Goal: Task Accomplishment & Management: Manage account settings

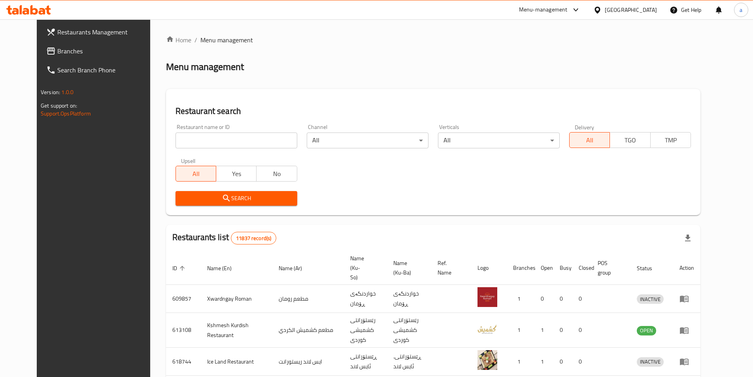
click at [73, 44] on link "Branches" at bounding box center [101, 51] width 123 height 19
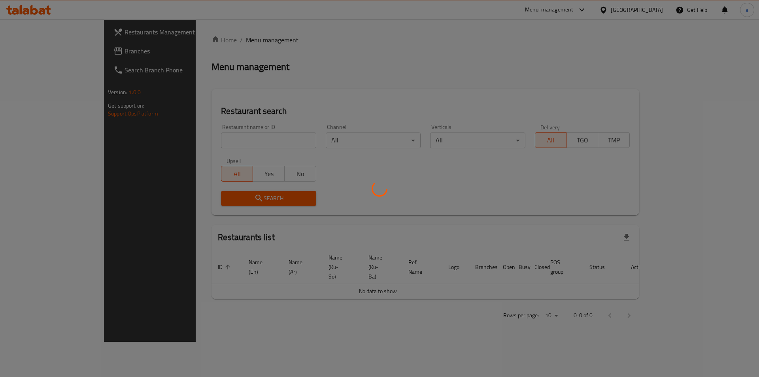
click at [30, 56] on div at bounding box center [379, 188] width 759 height 377
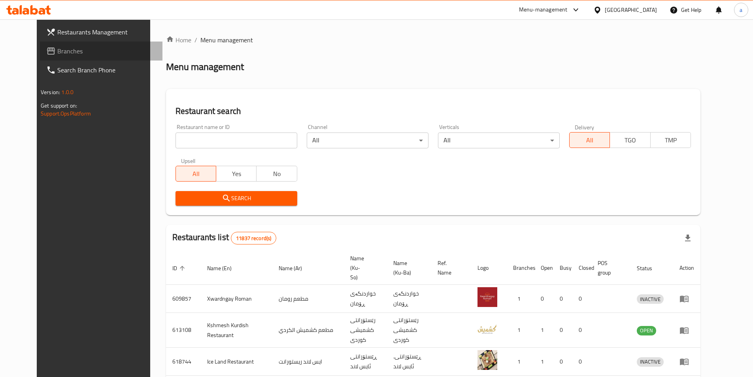
drag, startPoint x: 0, startPoint y: 0, endPoint x: 30, endPoint y: 56, distance: 63.3
click at [57, 56] on span "Branches" at bounding box center [106, 50] width 99 height 9
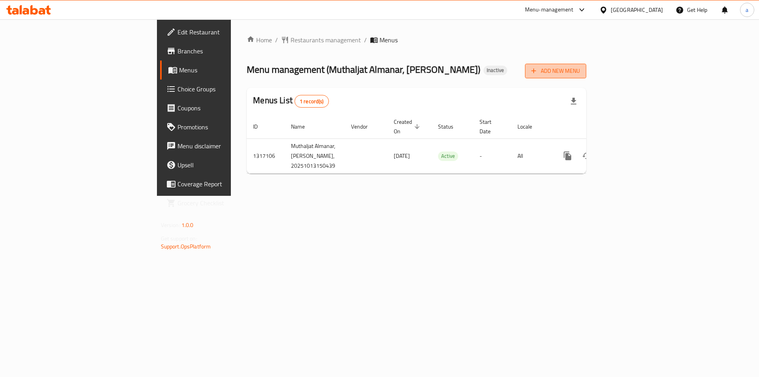
click at [580, 67] on span "Add New Menu" at bounding box center [555, 71] width 49 height 10
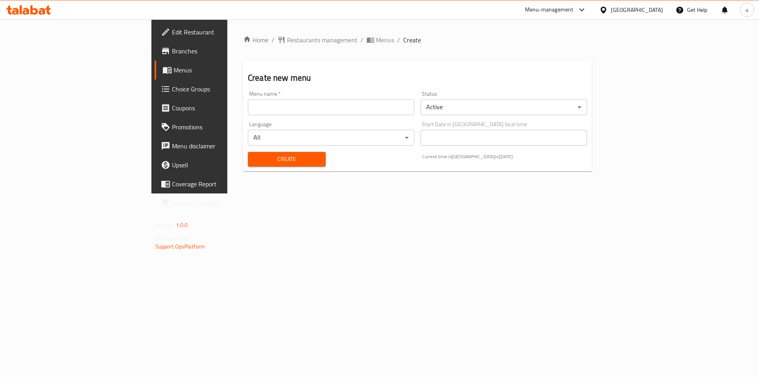
click at [303, 107] on input "text" at bounding box center [331, 107] width 166 height 16
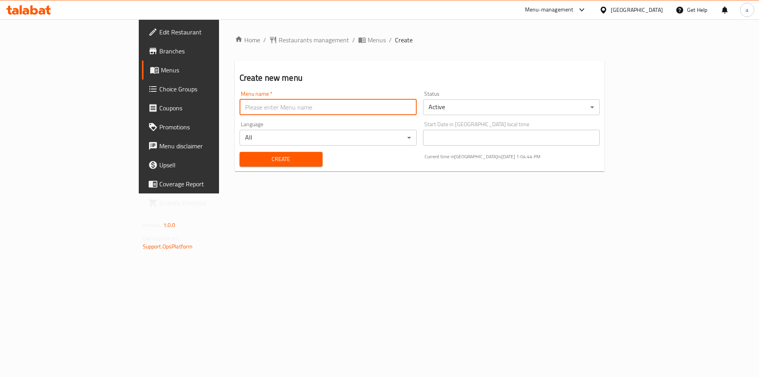
type input "amna"
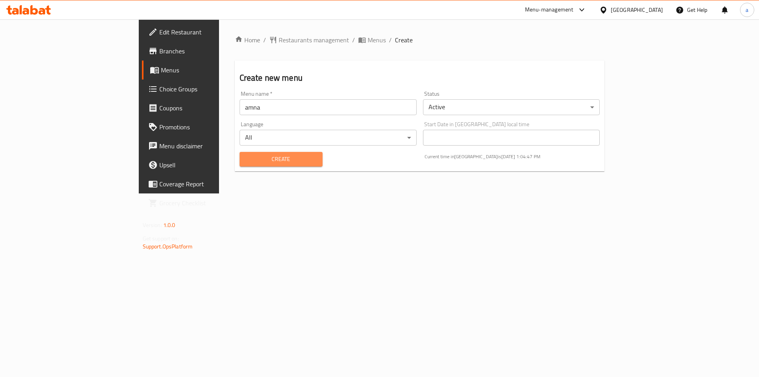
click at [246, 155] on span "Create" at bounding box center [281, 159] width 70 height 10
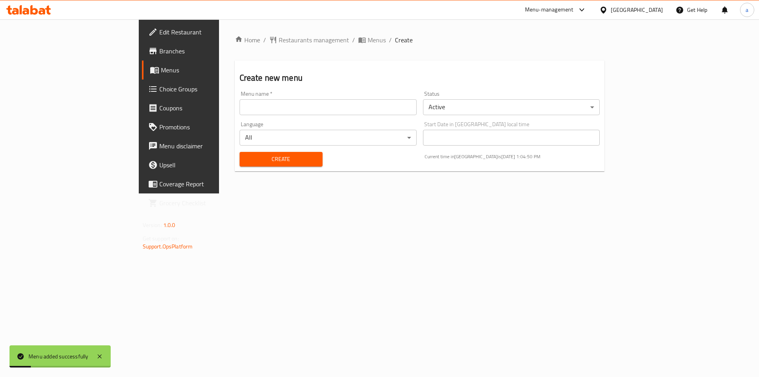
click at [161, 73] on span "Menus" at bounding box center [210, 69] width 98 height 9
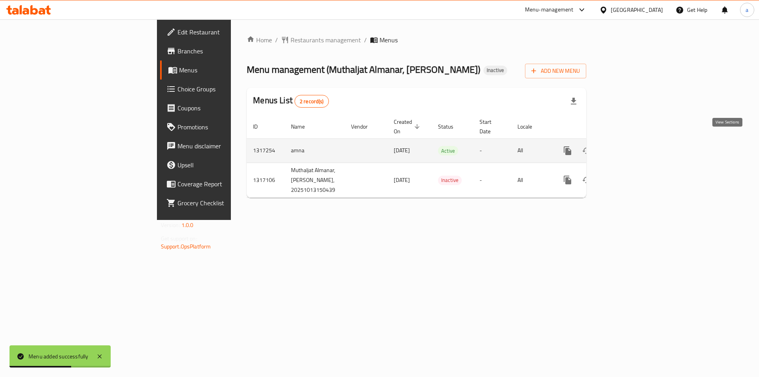
click at [629, 146] on icon "enhanced table" at bounding box center [624, 150] width 9 height 9
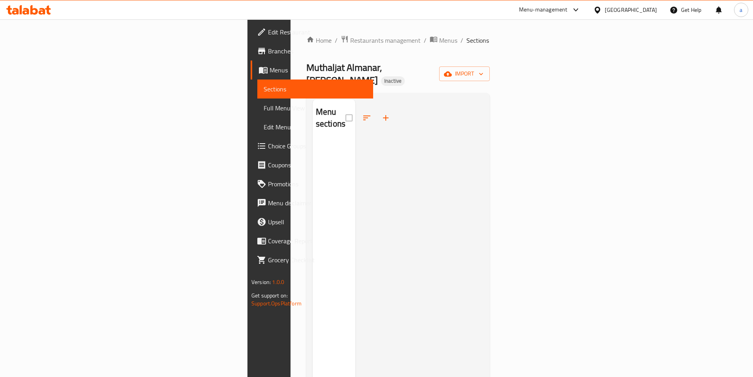
click at [490, 57] on div "Home / Restaurants management / Menus / Sections Muthaljat Almanar, Almansour I…" at bounding box center [397, 258] width 183 height 447
click at [483, 69] on span "import" at bounding box center [465, 74] width 38 height 10
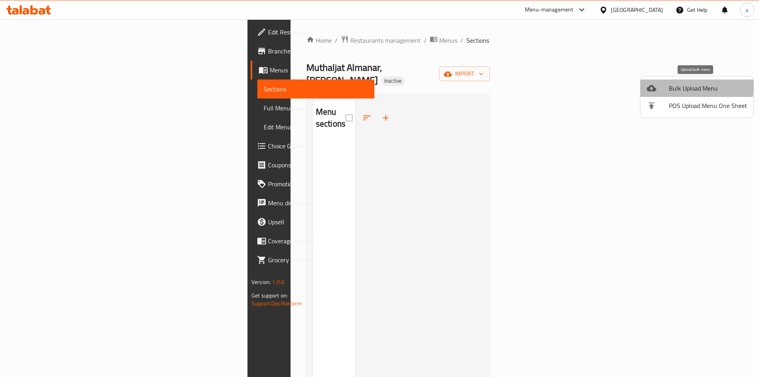
click at [685, 85] on span "Bulk Upload Menu" at bounding box center [708, 87] width 78 height 9
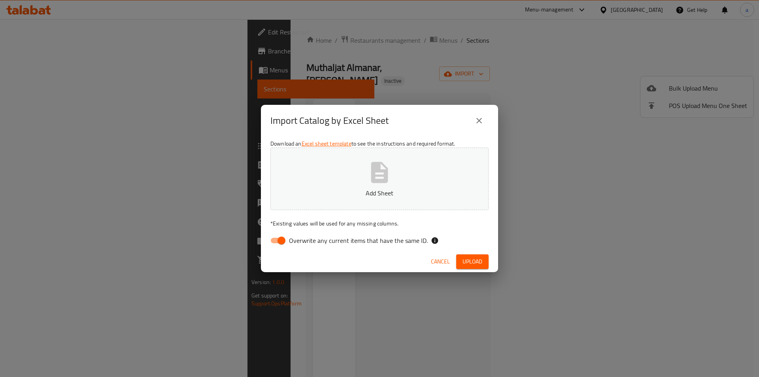
click at [276, 237] on input "Overwrite any current items that have the same ID." at bounding box center [281, 240] width 45 height 15
checkbox input "false"
click at [339, 174] on button "Add Sheet" at bounding box center [379, 178] width 218 height 62
click at [481, 261] on span "Upload" at bounding box center [473, 262] width 20 height 10
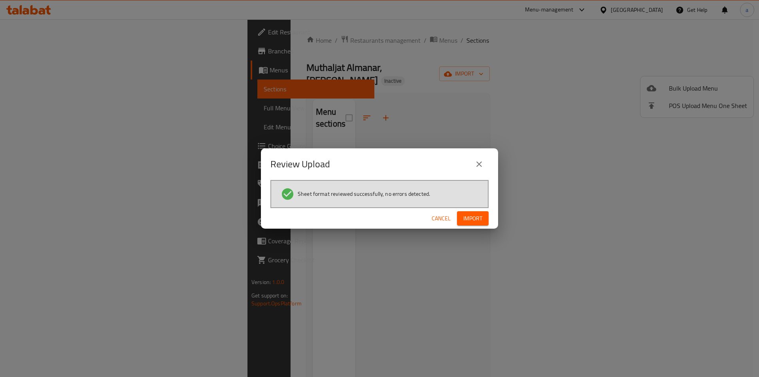
click at [472, 214] on span "Import" at bounding box center [472, 218] width 19 height 10
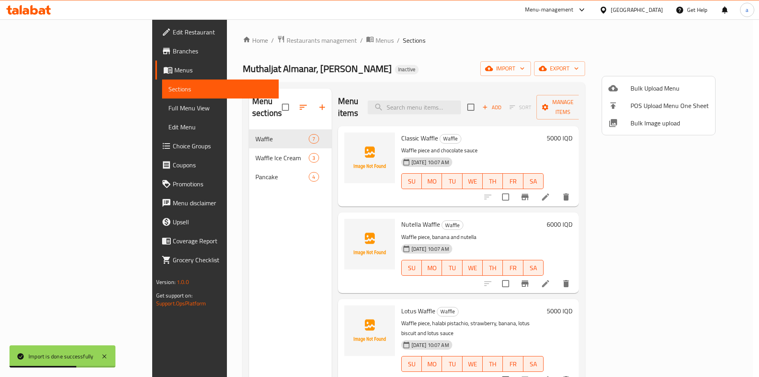
click at [36, 101] on div at bounding box center [379, 188] width 759 height 377
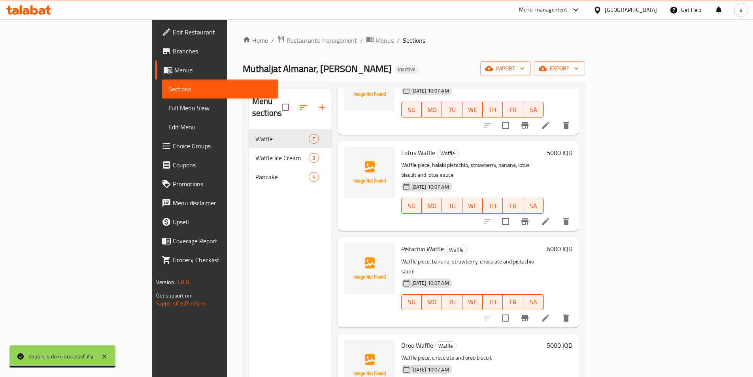
scroll to position [106, 0]
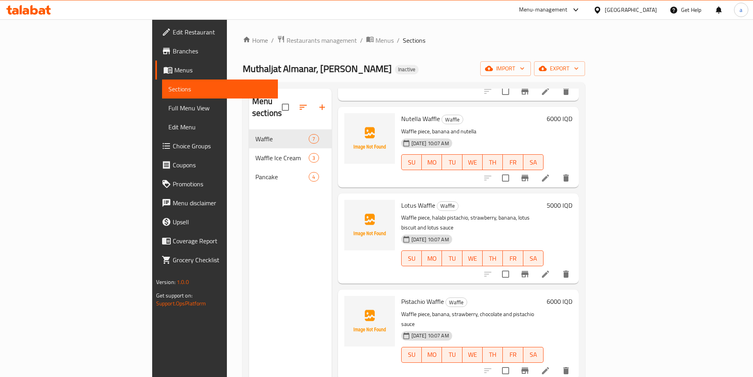
drag, startPoint x: 61, startPoint y: 105, endPoint x: 85, endPoint y: 109, distance: 25.0
click at [168, 106] on span "Full Menu View" at bounding box center [219, 107] width 103 height 9
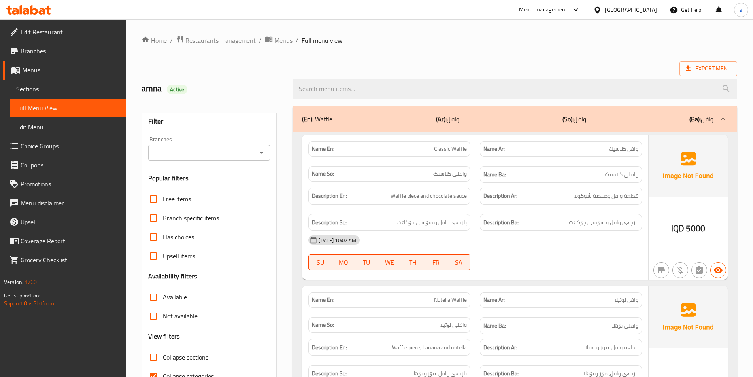
click at [47, 83] on link "Sections" at bounding box center [68, 88] width 116 height 19
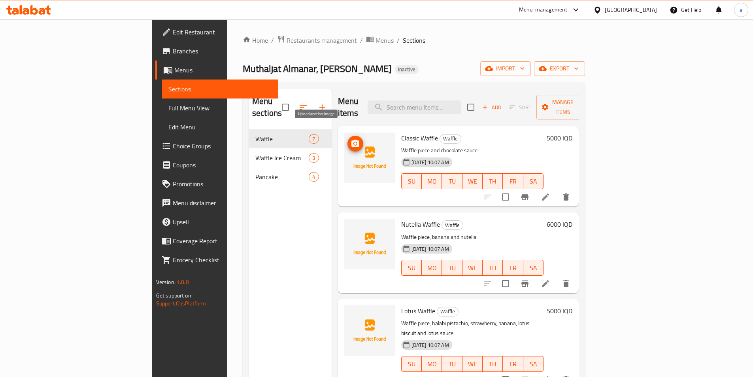
click at [351, 139] on icon "upload picture" at bounding box center [355, 143] width 9 height 9
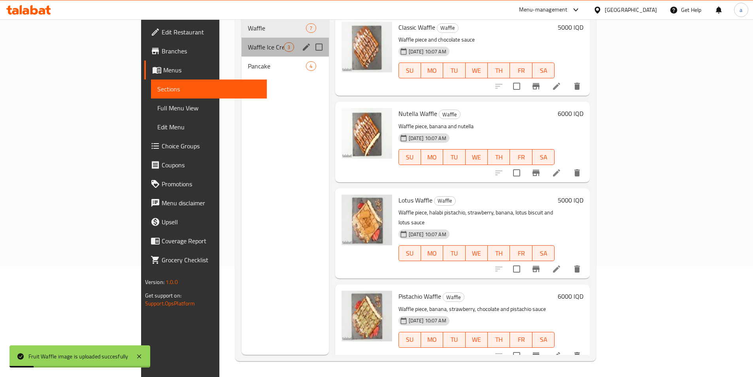
click at [242, 40] on div "Waffle Ice Cream 3" at bounding box center [285, 47] width 87 height 19
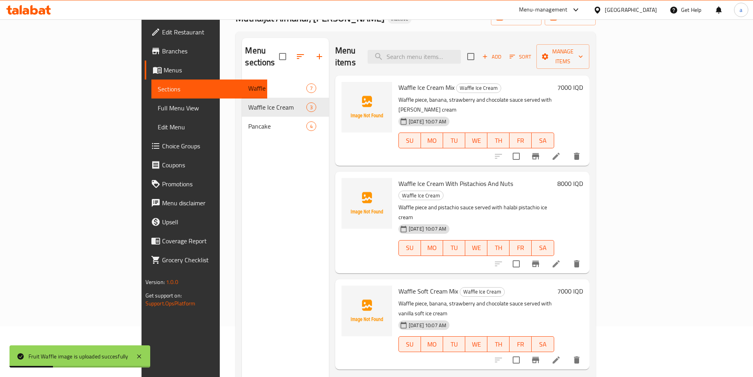
scroll to position [5, 0]
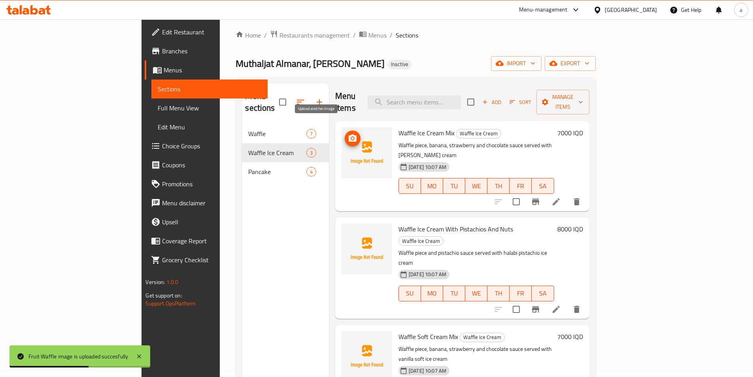
click at [345, 134] on span "upload picture" at bounding box center [353, 138] width 16 height 9
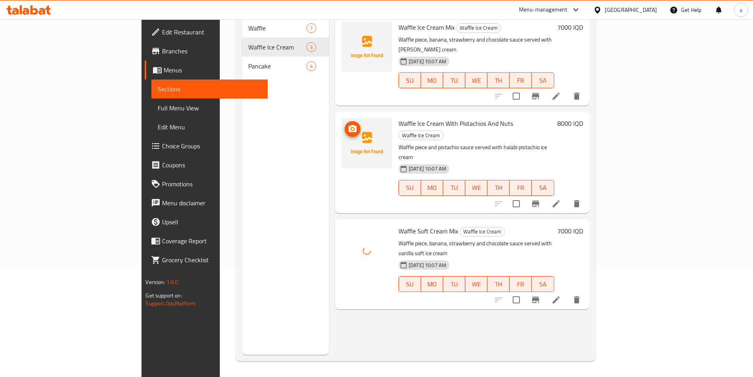
scroll to position [58, 0]
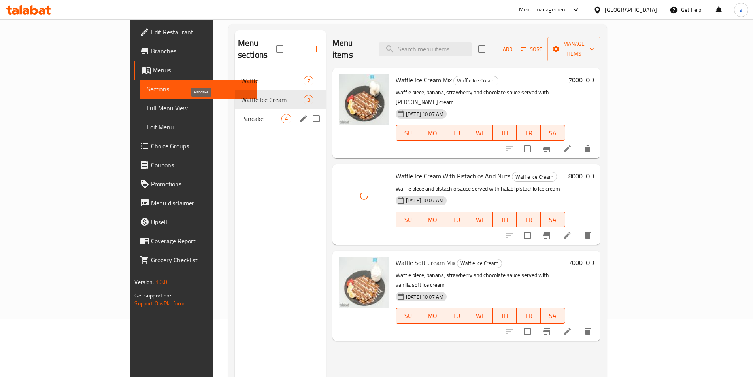
click at [241, 114] on span "Pancake" at bounding box center [261, 118] width 40 height 9
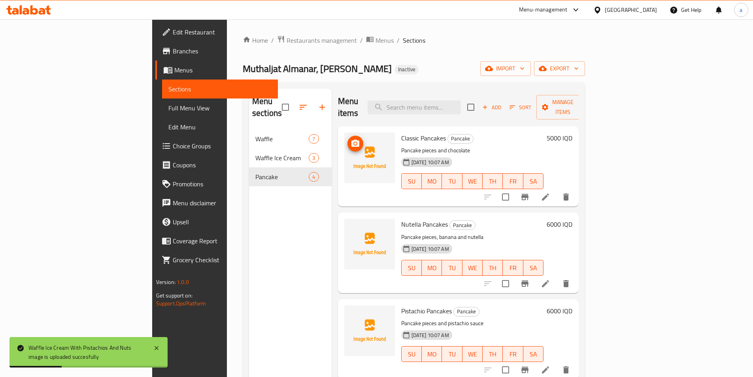
click at [347, 139] on span "upload picture" at bounding box center [355, 143] width 16 height 9
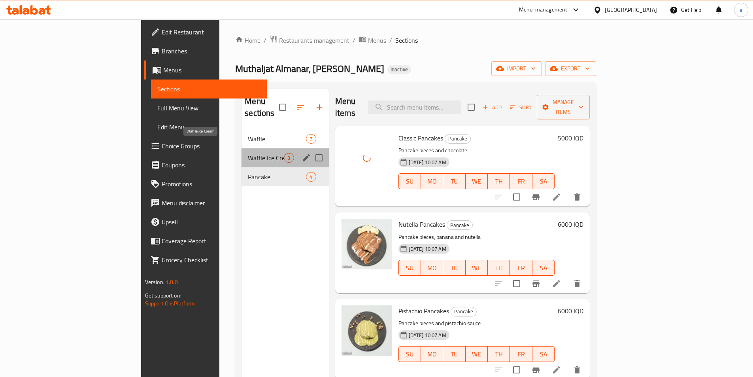
click at [248, 153] on span "Waffle Ice Cream" at bounding box center [266, 157] width 36 height 9
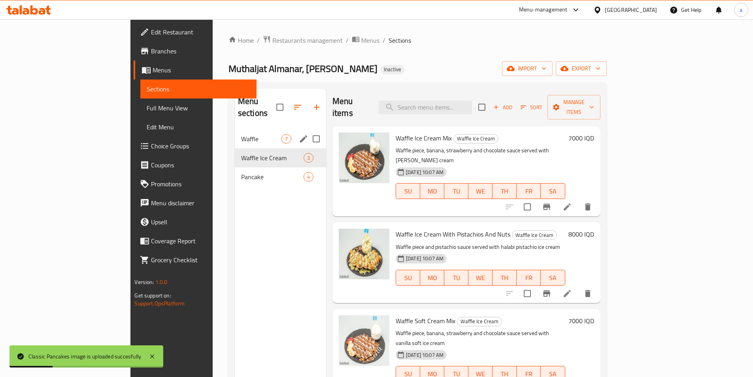
click at [241, 134] on span "Waffle" at bounding box center [261, 138] width 40 height 9
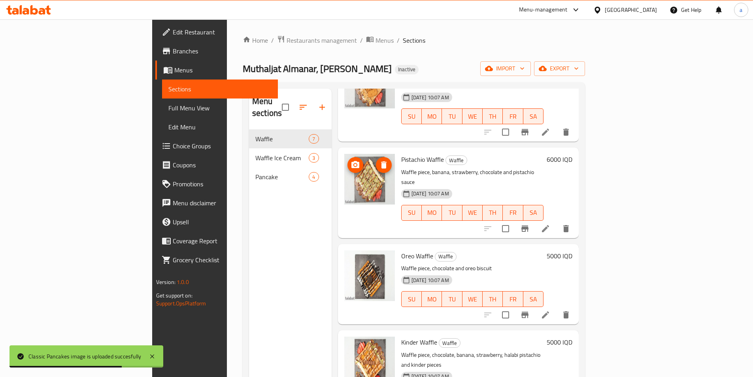
scroll to position [37, 0]
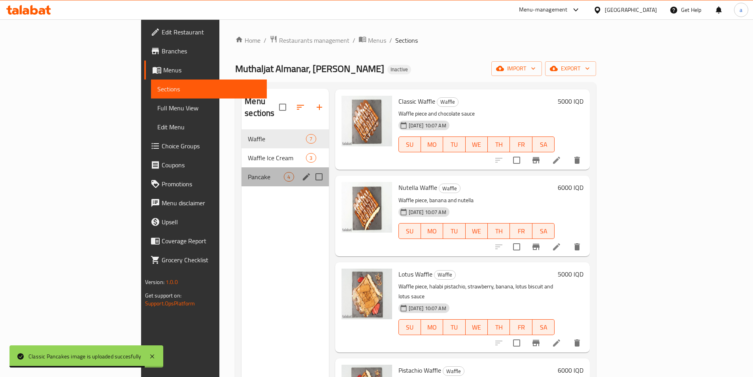
click at [242, 170] on div "Pancake 4" at bounding box center [285, 176] width 87 height 19
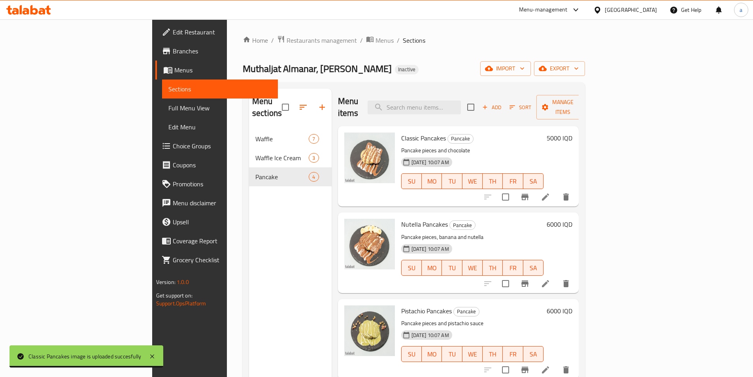
scroll to position [111, 0]
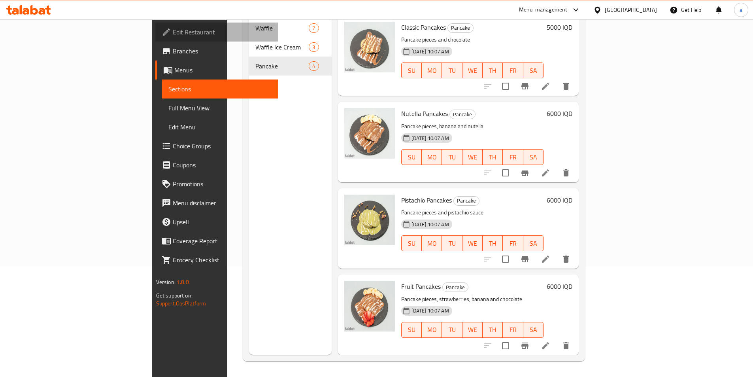
click at [173, 33] on span "Edit Restaurant" at bounding box center [222, 31] width 99 height 9
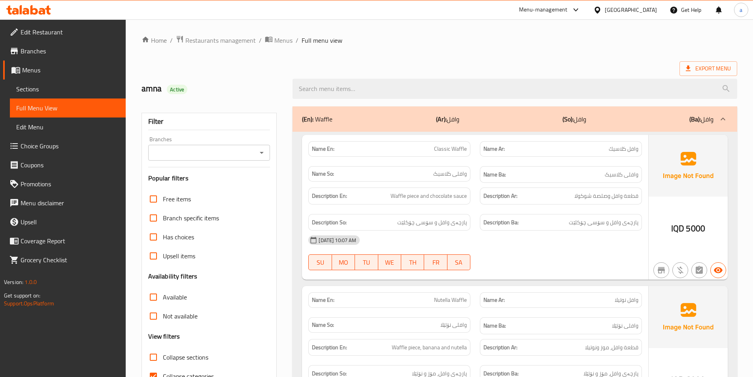
click at [340, 71] on div "amna Active" at bounding box center [439, 88] width 605 height 35
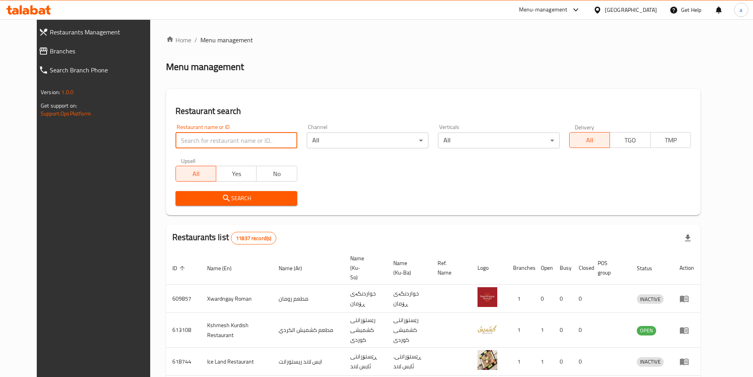
click at [261, 139] on input "search" at bounding box center [237, 140] width 122 height 16
paste input "مثلجات المنار, المنصور"
drag, startPoint x: 261, startPoint y: 139, endPoint x: 115, endPoint y: 142, distance: 145.9
click at [115, 142] on div "Restaurants Management Branches Search Branch Phone Version: 1.0.0 Get support …" at bounding box center [377, 315] width 680 height 592
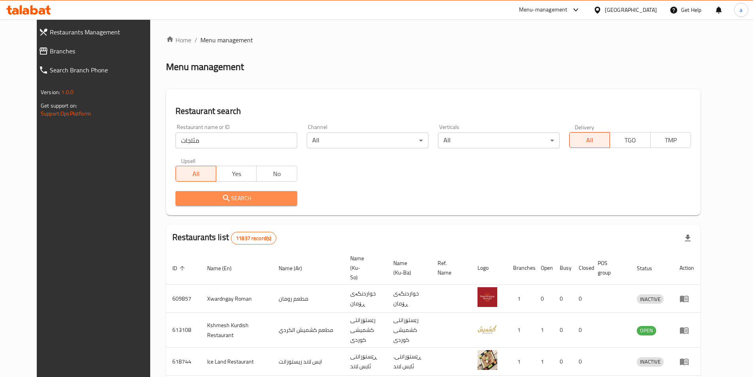
click at [251, 202] on span "Search" at bounding box center [236, 198] width 109 height 10
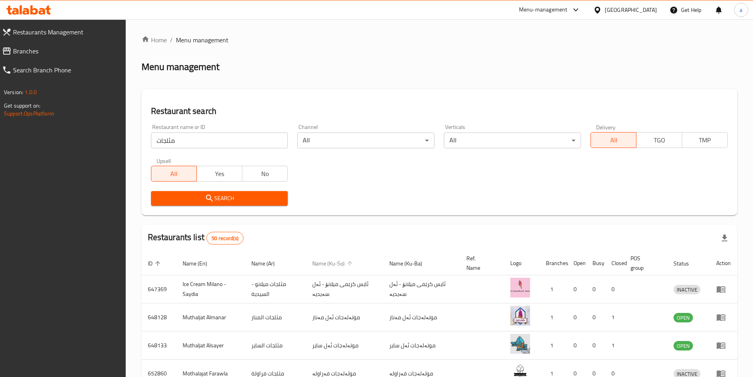
scroll to position [53, 0]
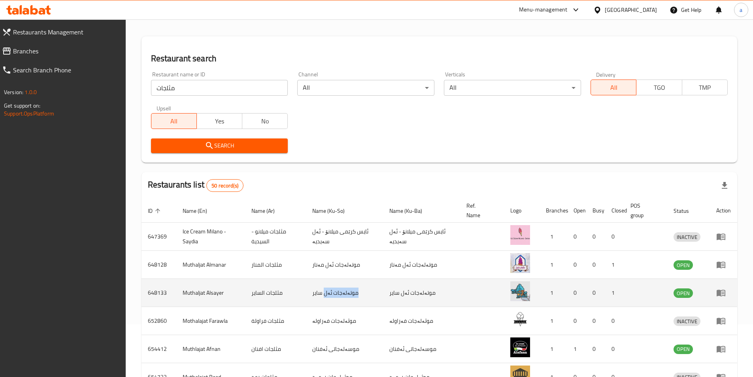
drag, startPoint x: 325, startPoint y: 292, endPoint x: 370, endPoint y: 293, distance: 45.5
click at [370, 293] on td "موتەلەجات ئەل سایر" at bounding box center [344, 293] width 77 height 28
copy td "موتەلەجات ئەل"
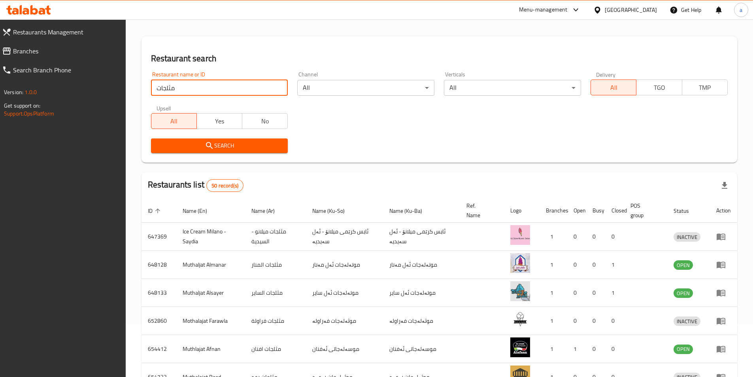
drag, startPoint x: 217, startPoint y: 89, endPoint x: 105, endPoint y: 98, distance: 112.2
click at [105, 98] on div "Restaurants Management Branches Search Branch Phone Version: 1.0.0 Get support …" at bounding box center [376, 258] width 753 height 583
type input "منار"
click at [206, 151] on button "Search" at bounding box center [219, 145] width 137 height 15
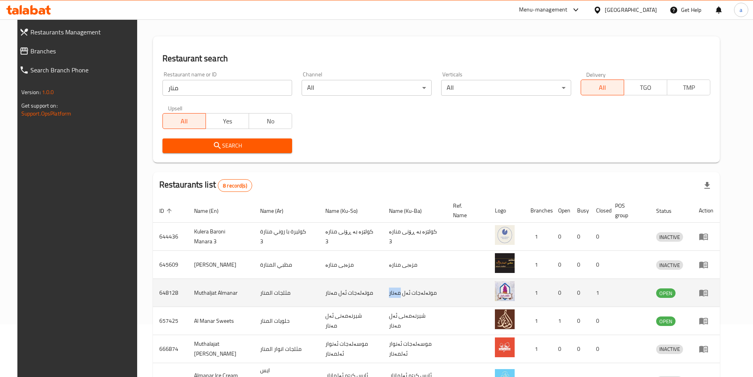
drag, startPoint x: 389, startPoint y: 293, endPoint x: 399, endPoint y: 295, distance: 10.1
click at [399, 295] on td "موتەلەجات ئەل مەنار" at bounding box center [415, 293] width 64 height 28
copy td "مەنار"
